Goal: Information Seeking & Learning: Find specific fact

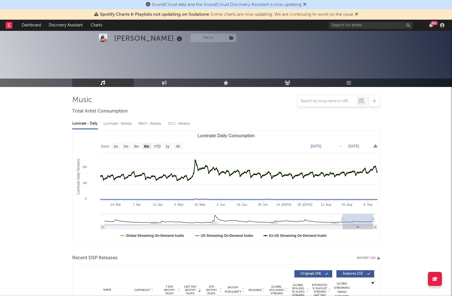
select select "6m"
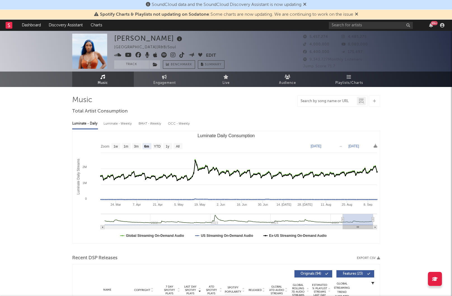
click at [318, 102] on input "text" at bounding box center [327, 101] width 59 height 4
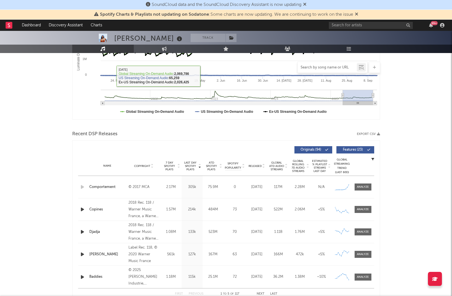
scroll to position [155, 0]
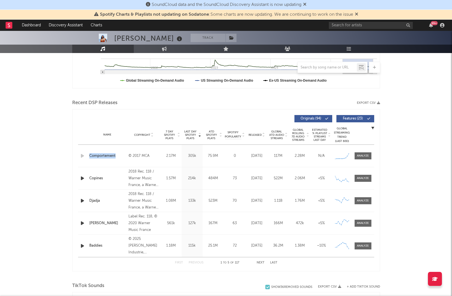
drag, startPoint x: 87, startPoint y: 151, endPoint x: 116, endPoint y: 157, distance: 29.6
copy div "Name Comportement"
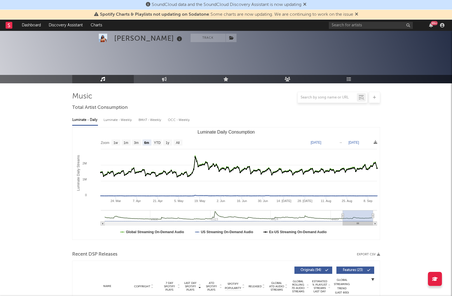
scroll to position [0, 0]
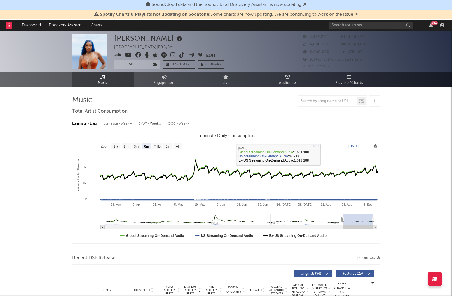
click at [334, 98] on div at bounding box center [327, 100] width 59 height 7
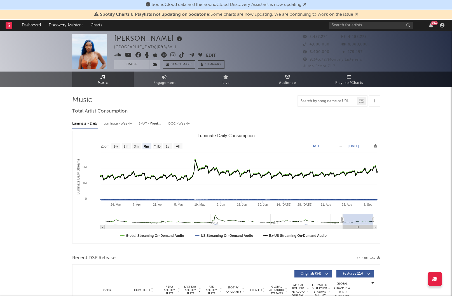
click at [332, 103] on input "text" at bounding box center [327, 101] width 59 height 4
paste input "Comportement"
type input "Comportement"
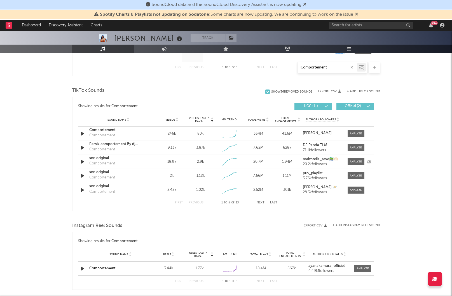
scroll to position [265, 0]
